Goal: Information Seeking & Learning: Learn about a topic

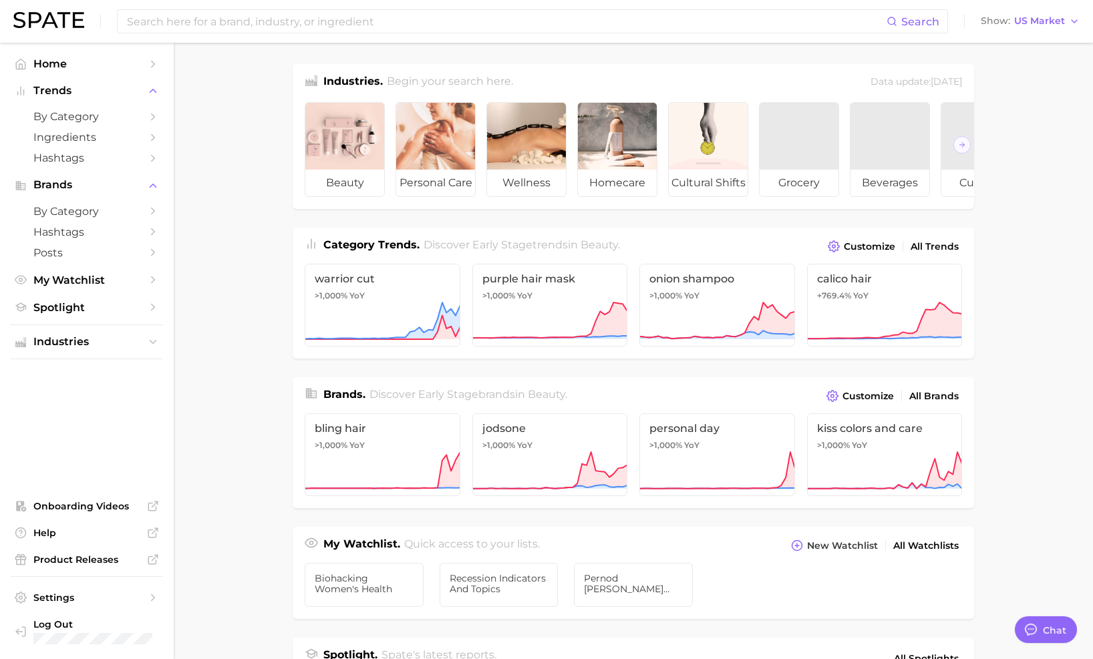
type textarea "x"
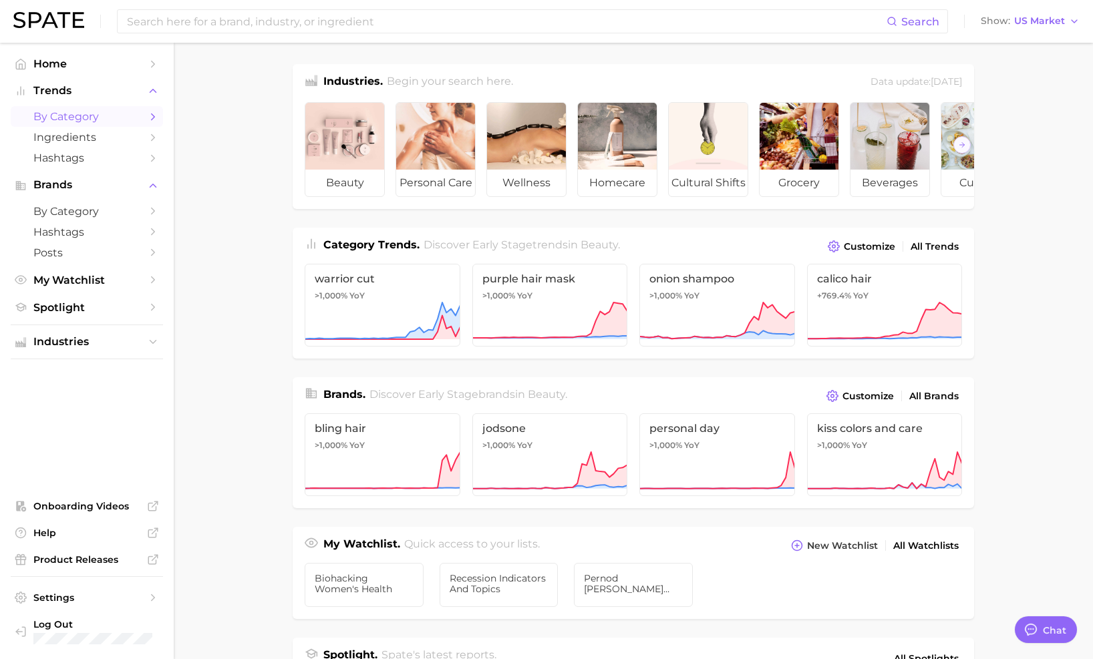
click at [63, 120] on span "by Category" at bounding box center [86, 116] width 107 height 13
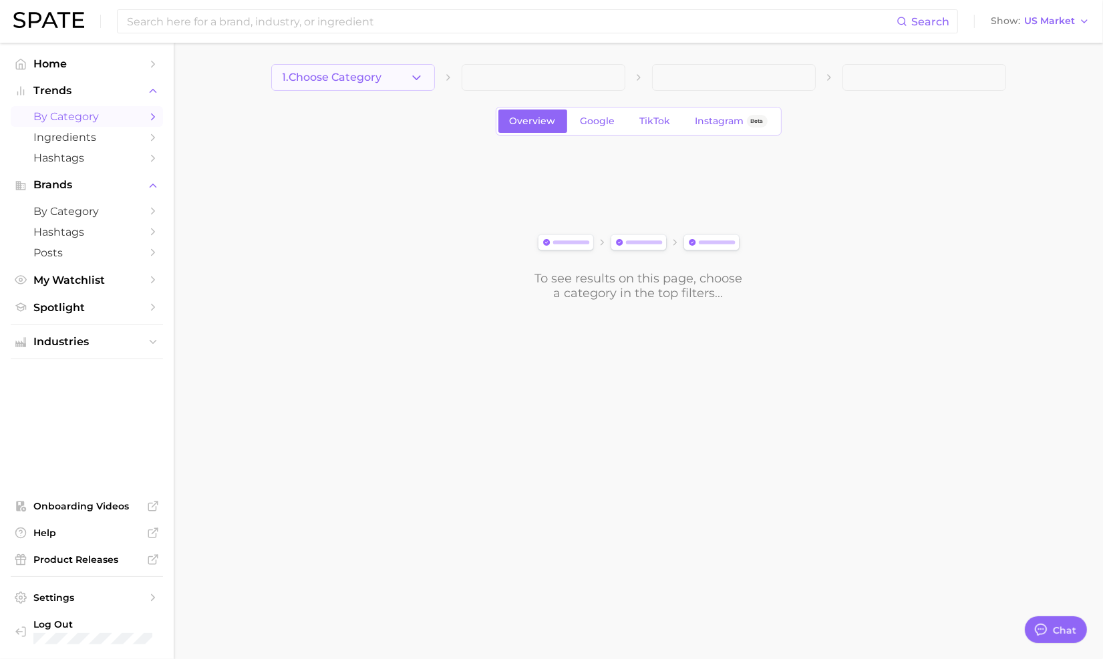
click at [380, 80] on span "1. Choose Category" at bounding box center [333, 77] width 100 height 12
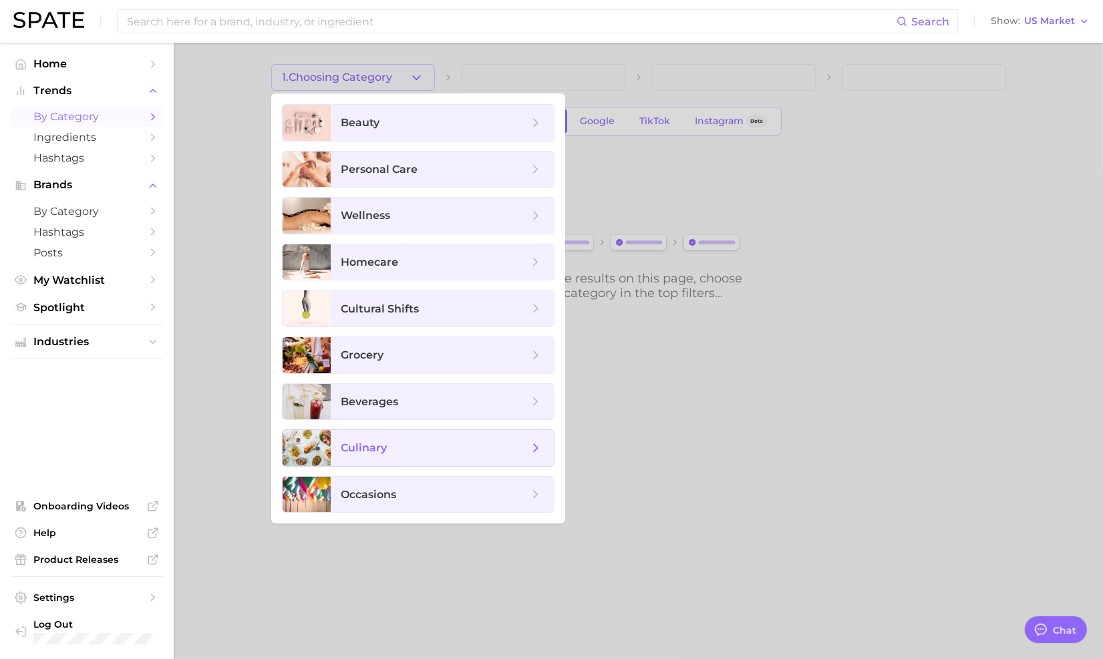
click at [353, 450] on span "culinary" at bounding box center [364, 448] width 46 height 13
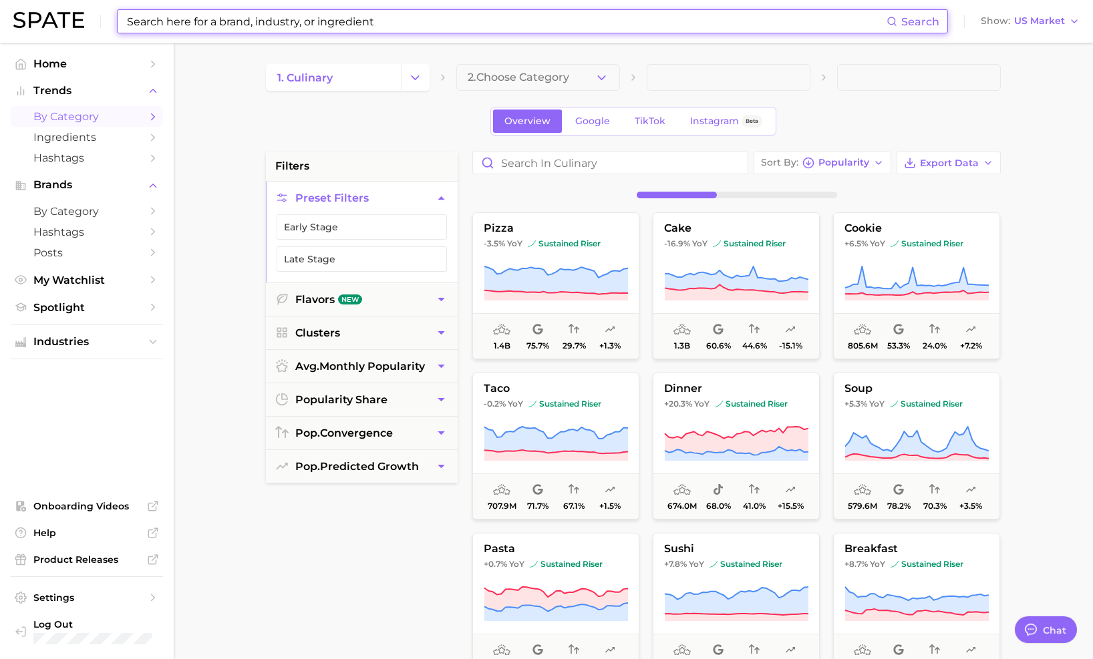
click at [327, 23] on input at bounding box center [506, 21] width 761 height 23
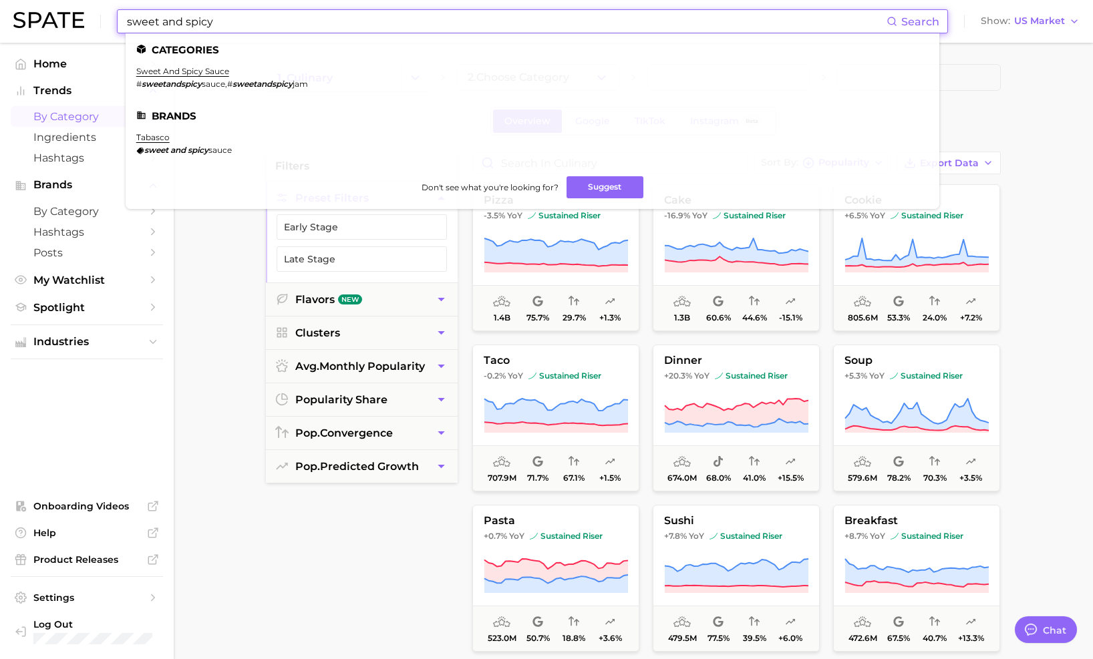
type input "sweet and spicy"
click at [226, 261] on main "1. culinary 2. Choose Category Overview Google TikTok Instagram Beta filters Pr…" at bounding box center [633, 549] width 919 height 1013
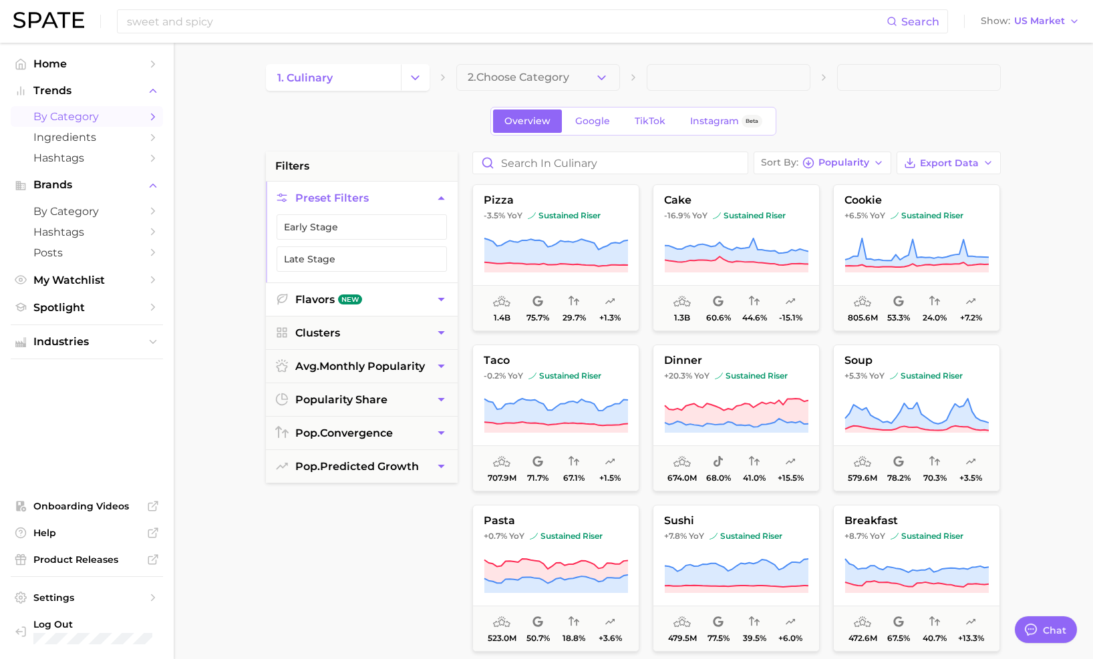
click at [367, 307] on button "Flavors New" at bounding box center [362, 299] width 192 height 33
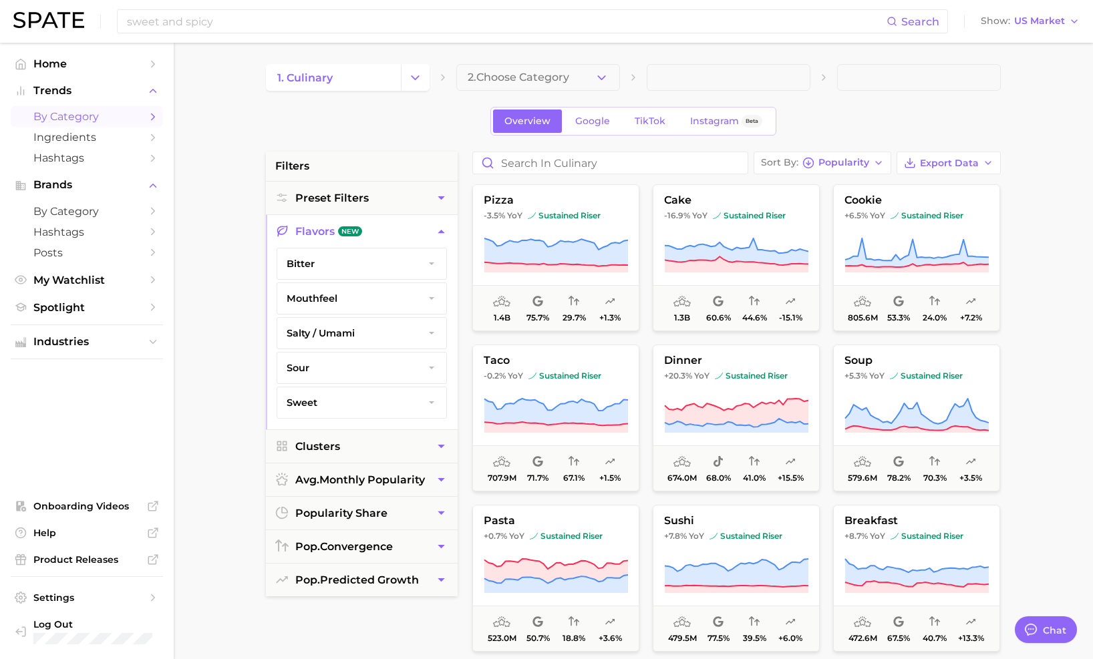
click at [330, 397] on button "sweet" at bounding box center [361, 402] width 169 height 31
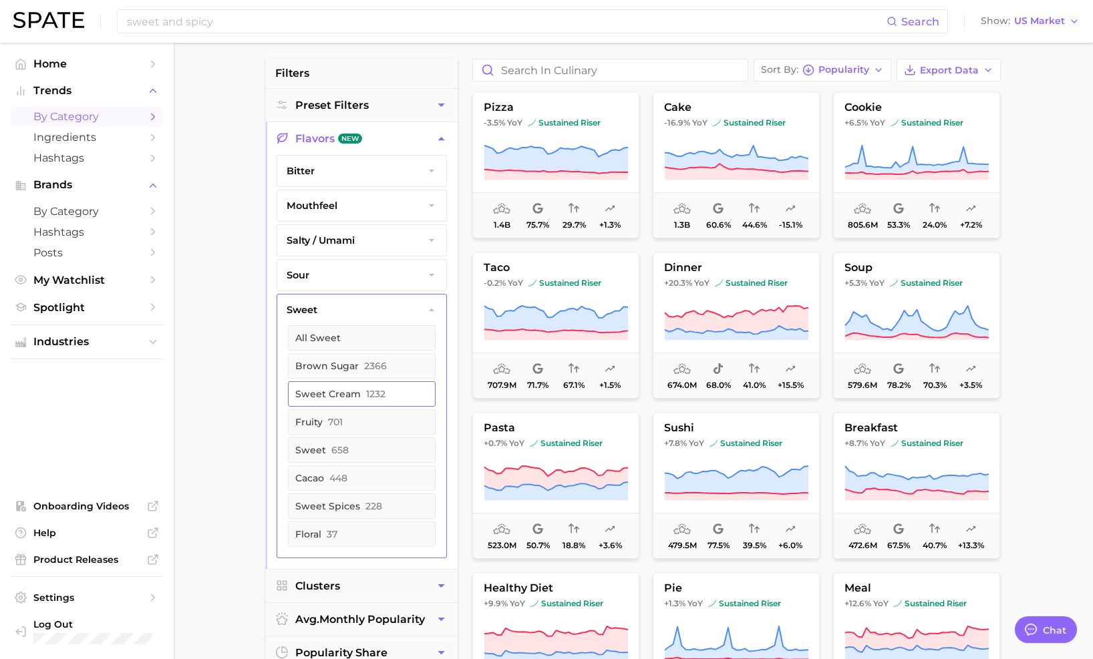
scroll to position [67, 0]
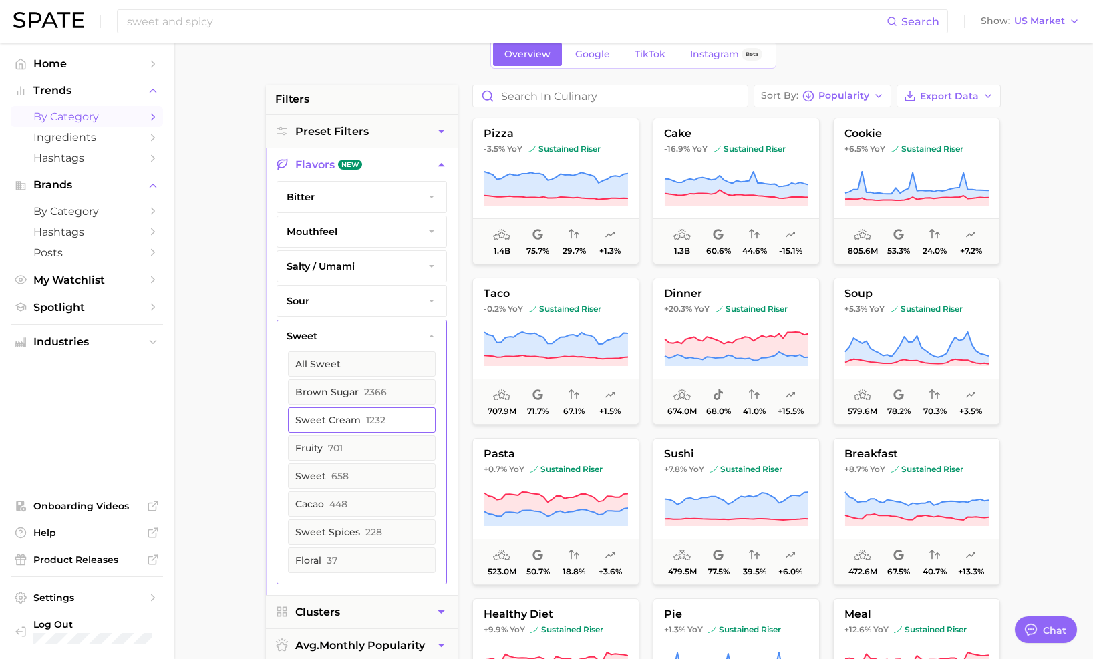
click at [331, 474] on span "658" at bounding box center [339, 476] width 17 height 11
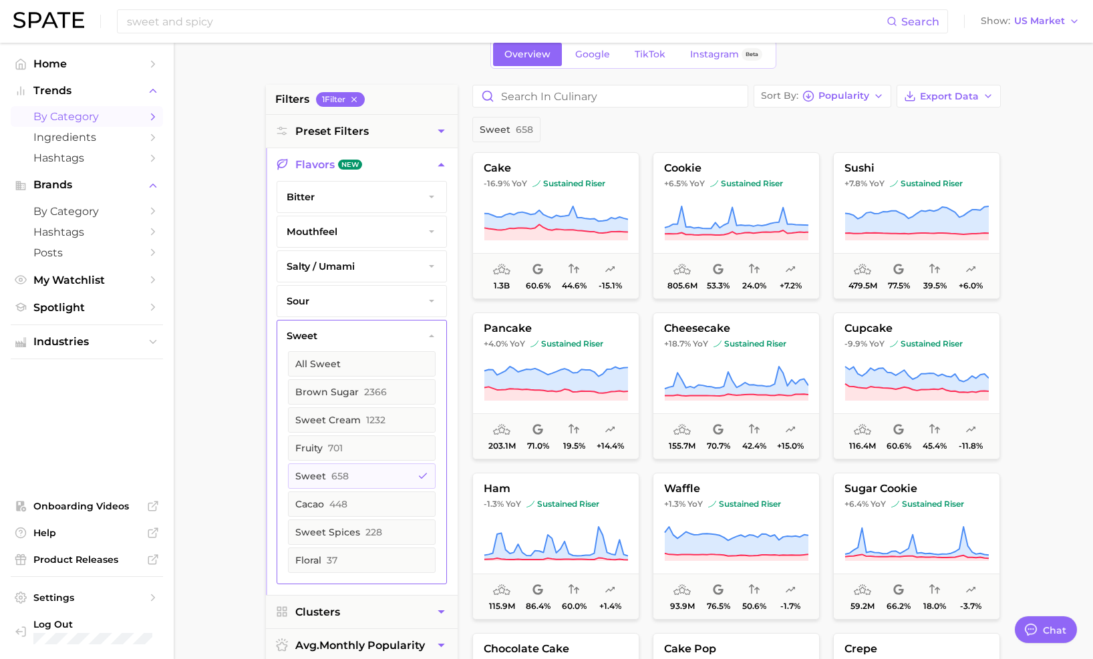
click at [335, 195] on button "bitter" at bounding box center [361, 197] width 169 height 31
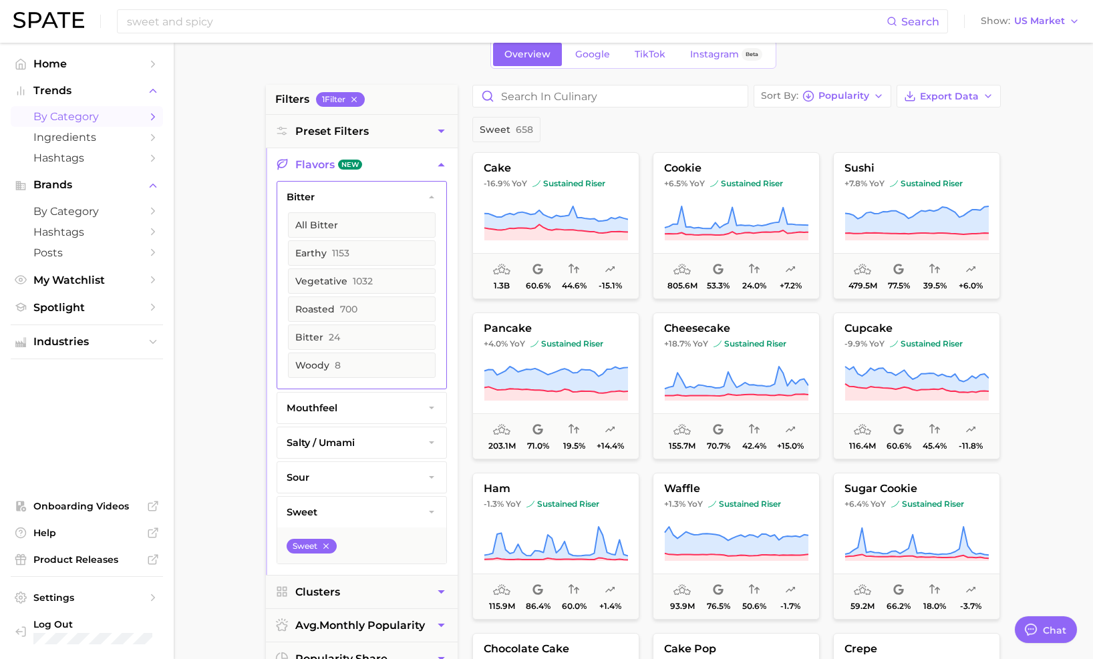
click at [335, 195] on button "bitter" at bounding box center [361, 197] width 169 height 31
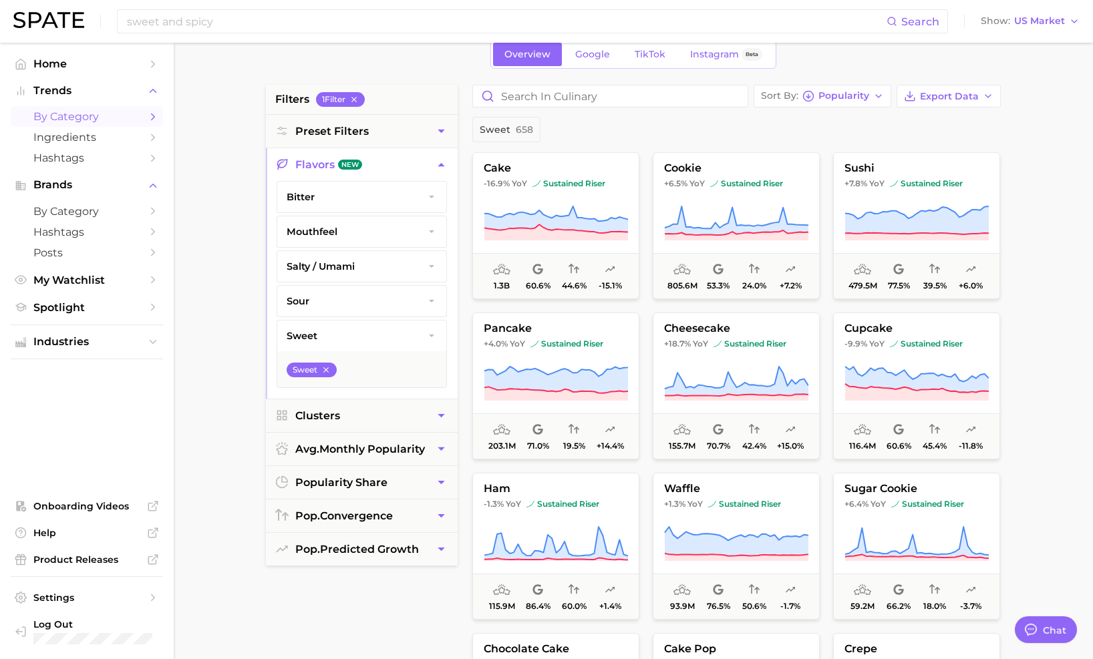
click at [320, 330] on button "sweet" at bounding box center [361, 336] width 169 height 31
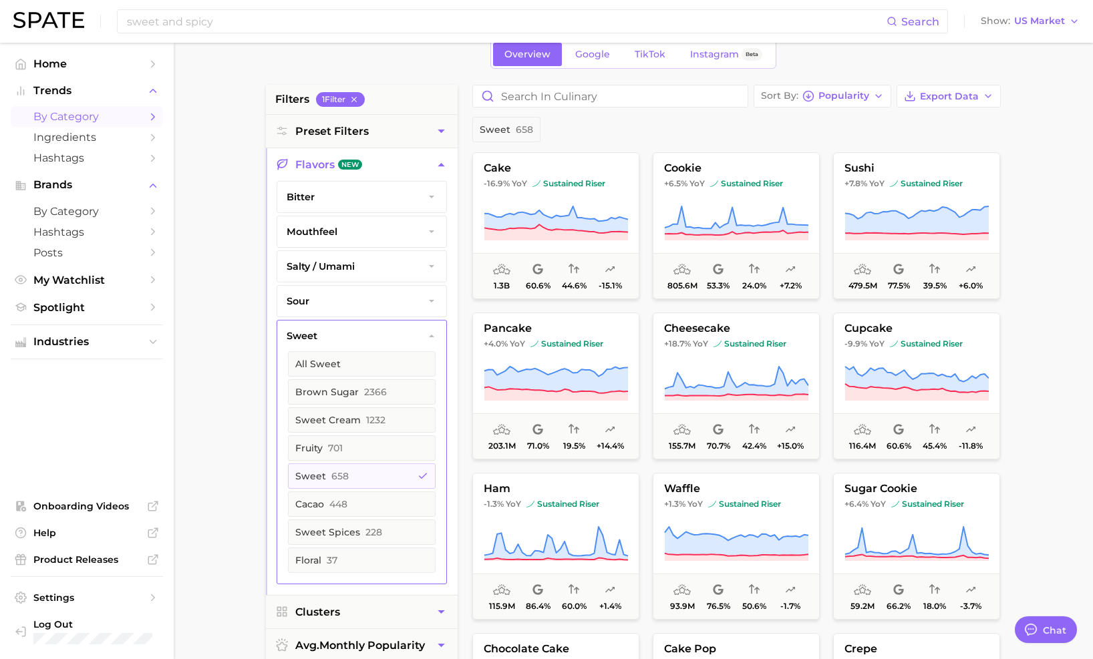
click at [327, 296] on button "sour" at bounding box center [361, 301] width 169 height 31
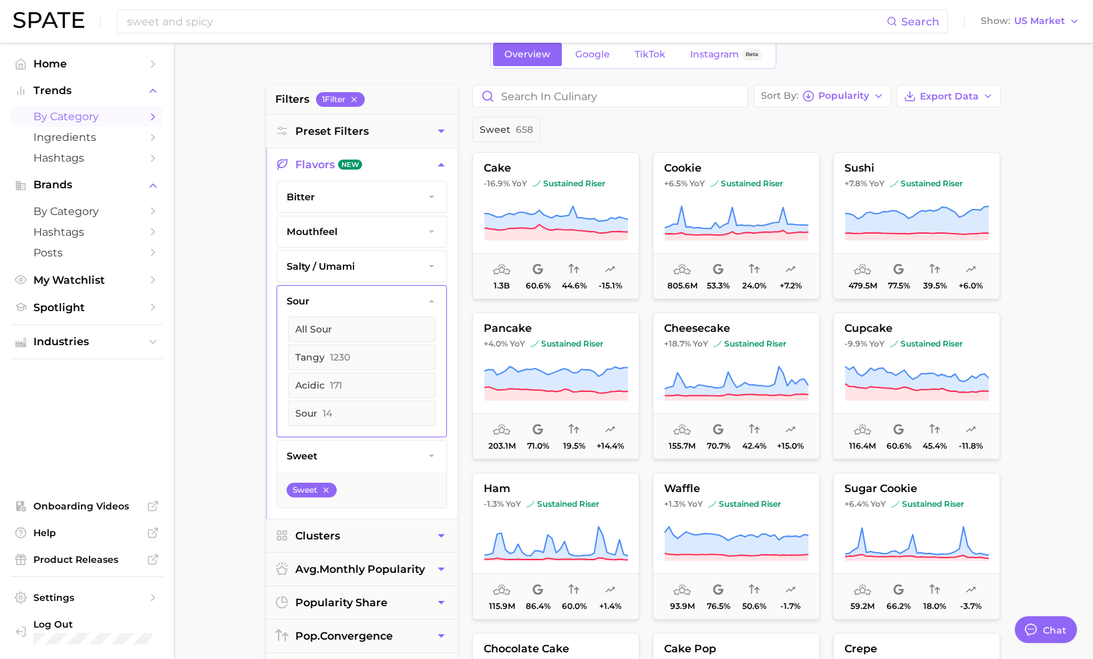
click at [327, 296] on button "sour" at bounding box center [361, 301] width 169 height 31
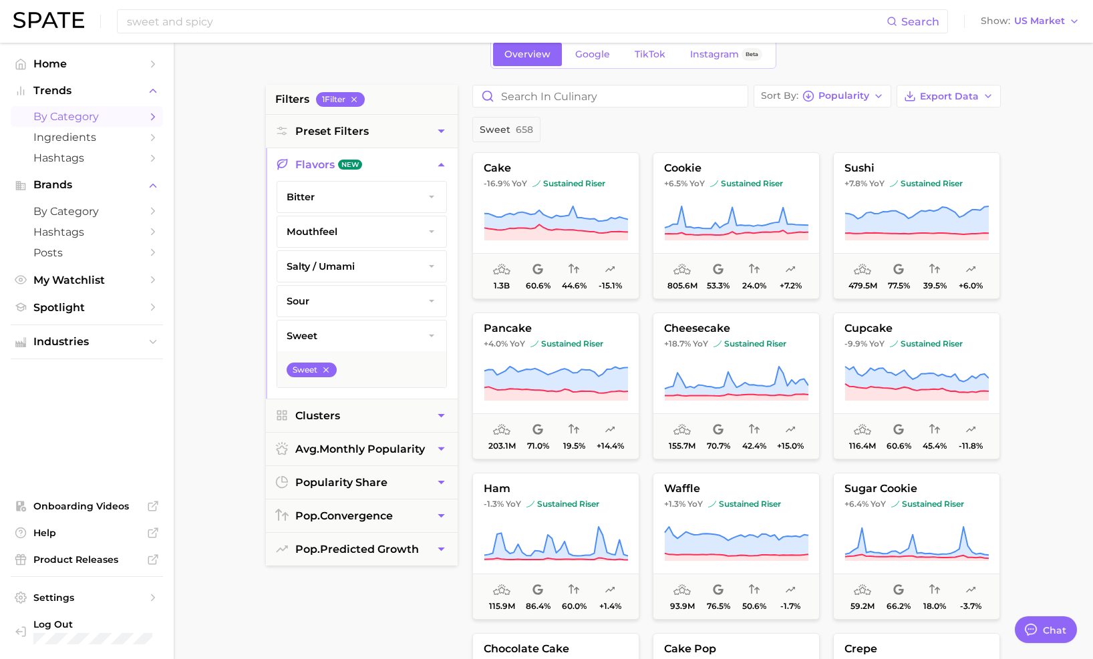
click at [330, 263] on span "salty / umami" at bounding box center [321, 267] width 68 height 12
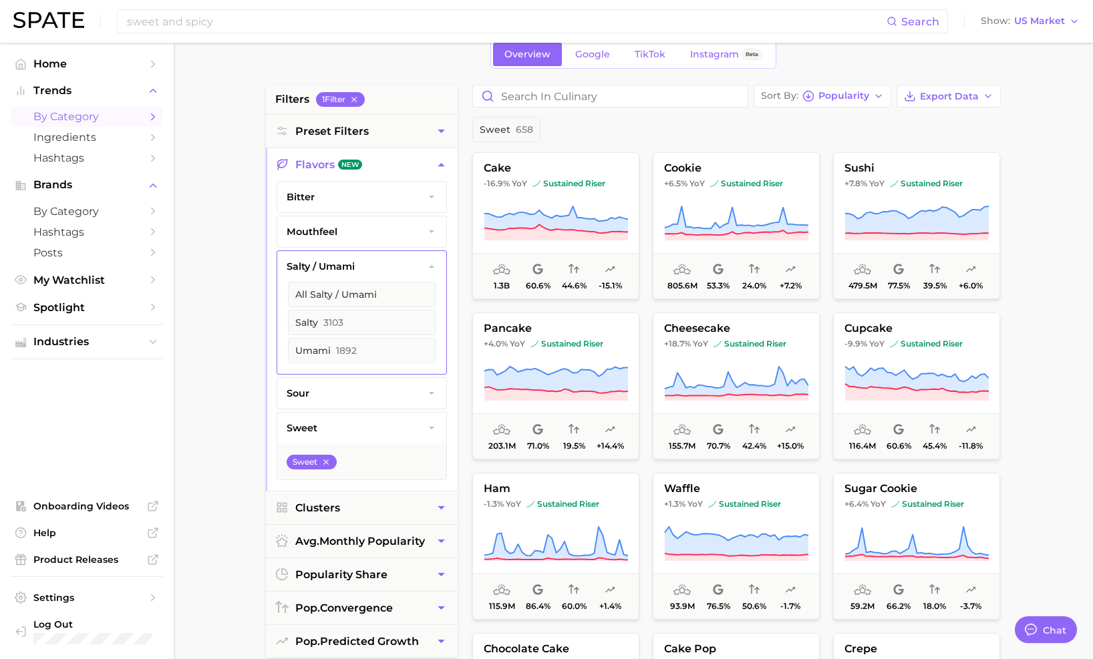
click at [330, 263] on span "salty / umami" at bounding box center [321, 267] width 68 height 12
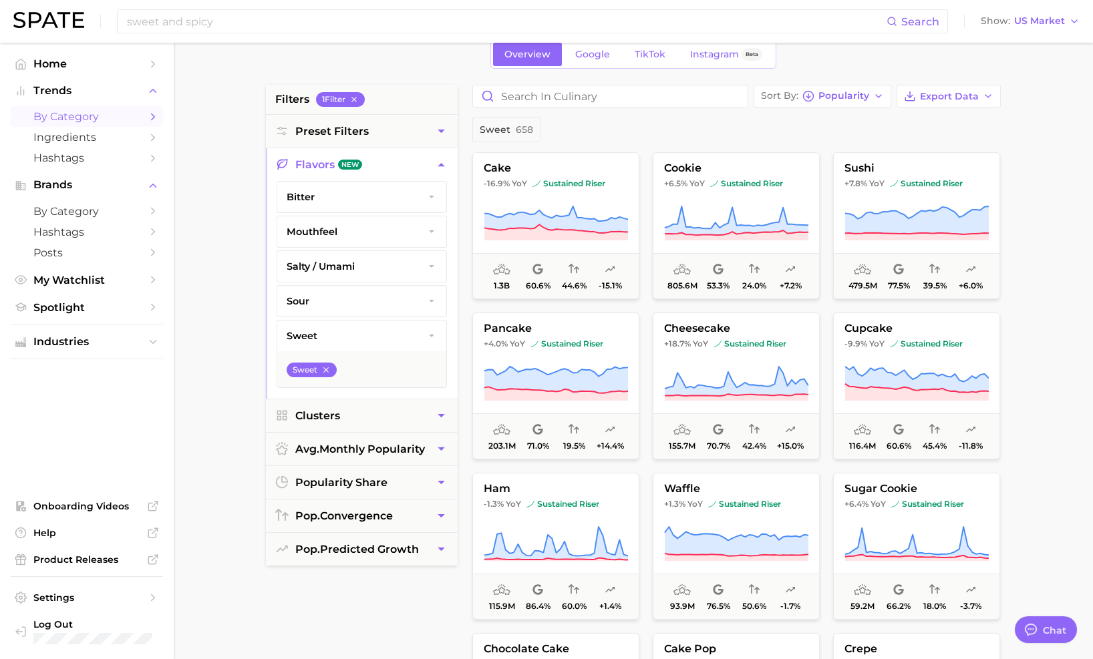
click at [334, 232] on span "mouthfeel" at bounding box center [312, 232] width 51 height 12
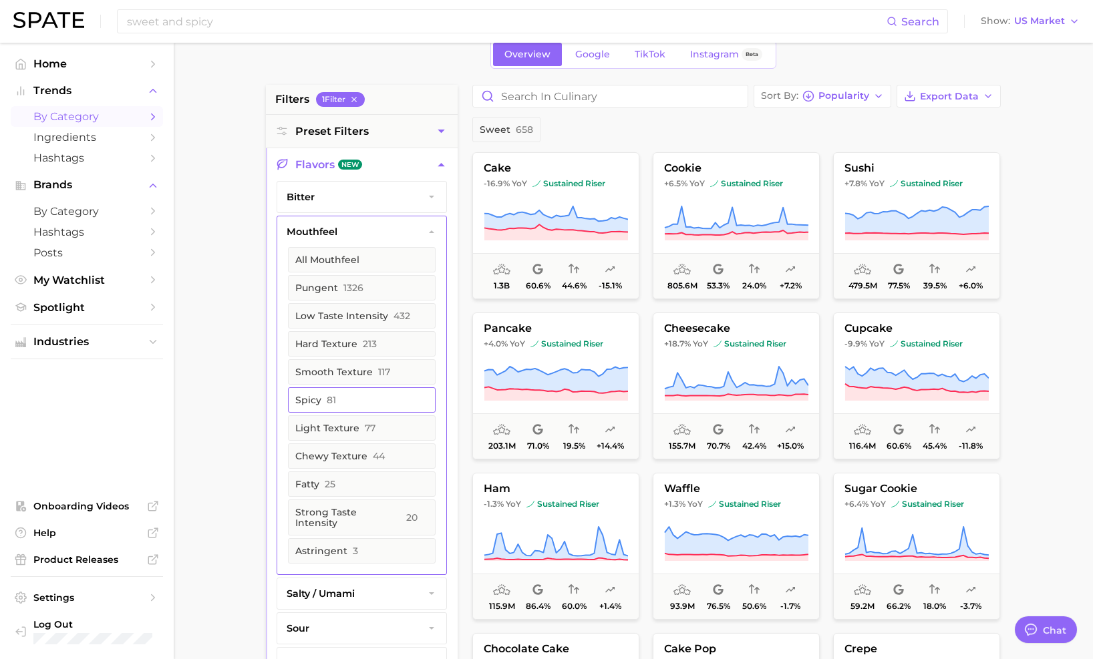
click at [323, 390] on button "spicy 81" at bounding box center [362, 399] width 148 height 25
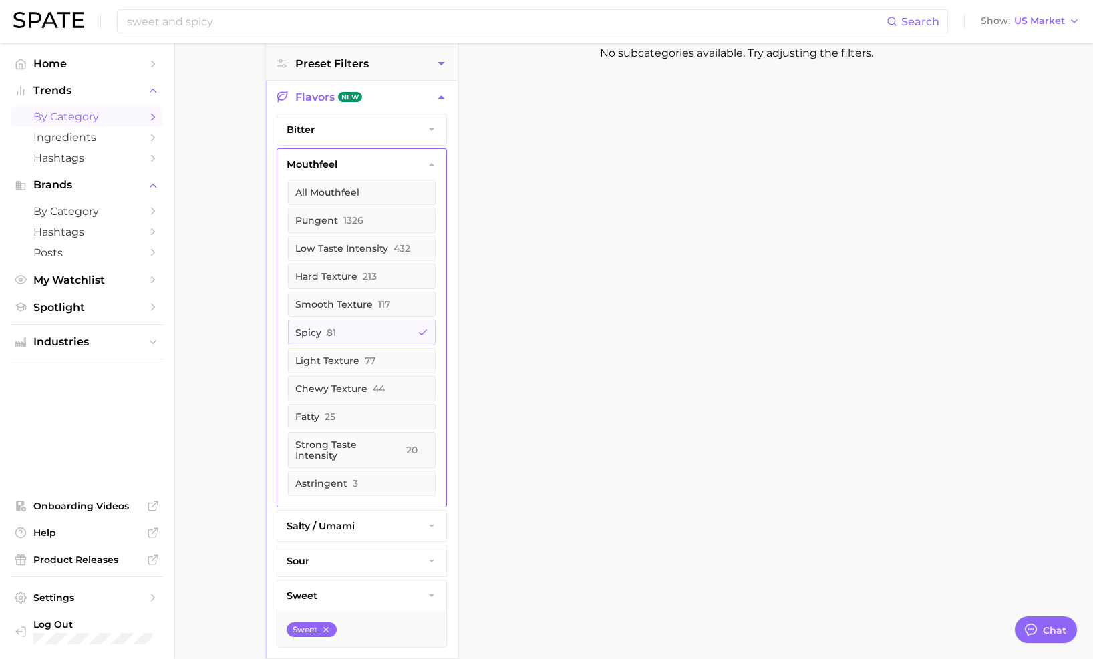
scroll to position [134, 0]
click at [359, 153] on button "mouthfeel" at bounding box center [361, 165] width 169 height 31
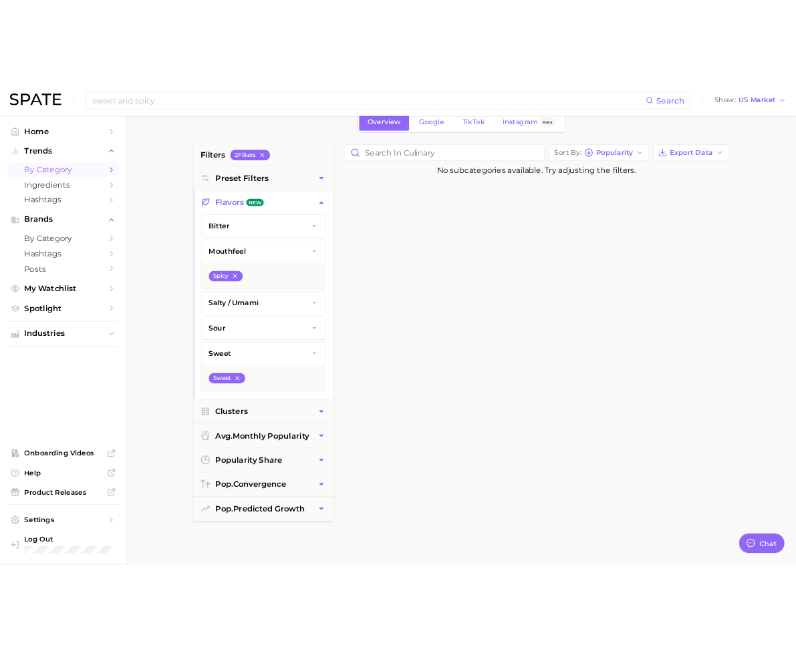
scroll to position [0, 0]
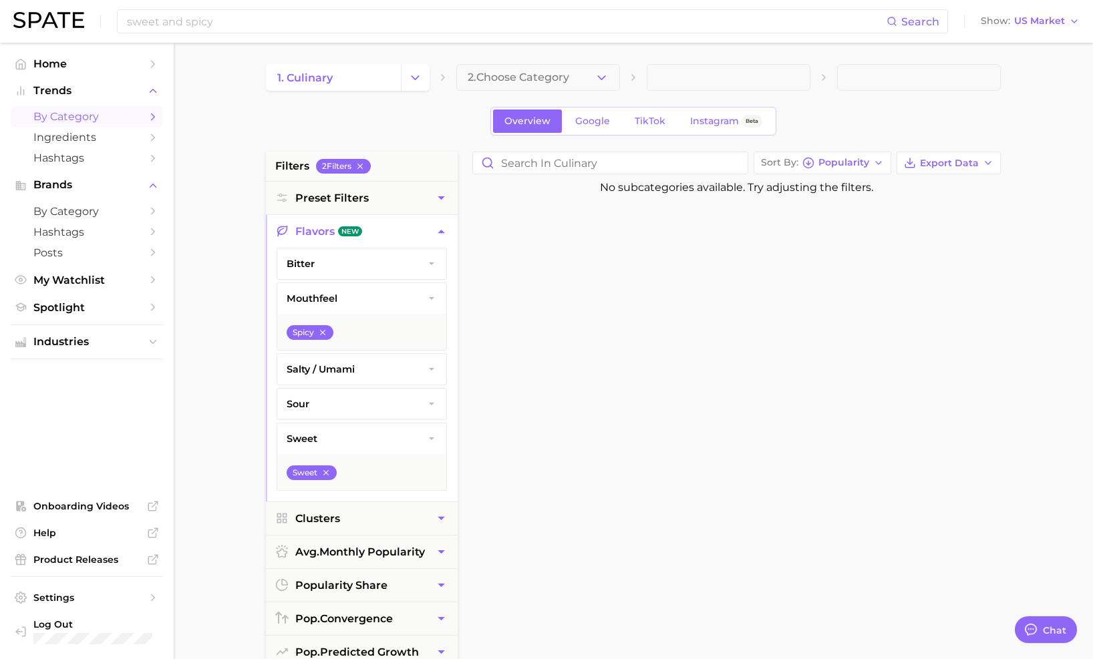
type textarea "x"
